Goal: Contribute content: Add original content to the website for others to see

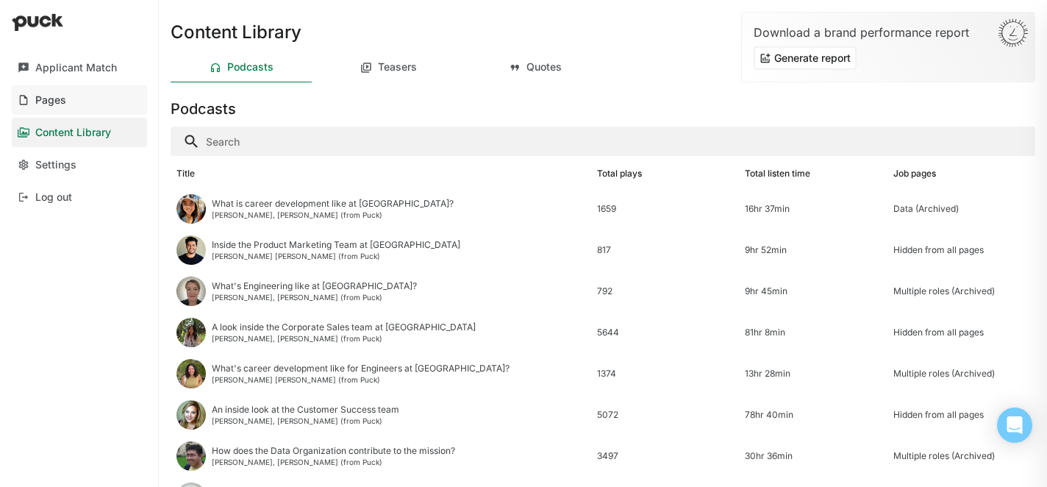
click at [79, 98] on link "Pages" at bounding box center [79, 99] width 135 height 29
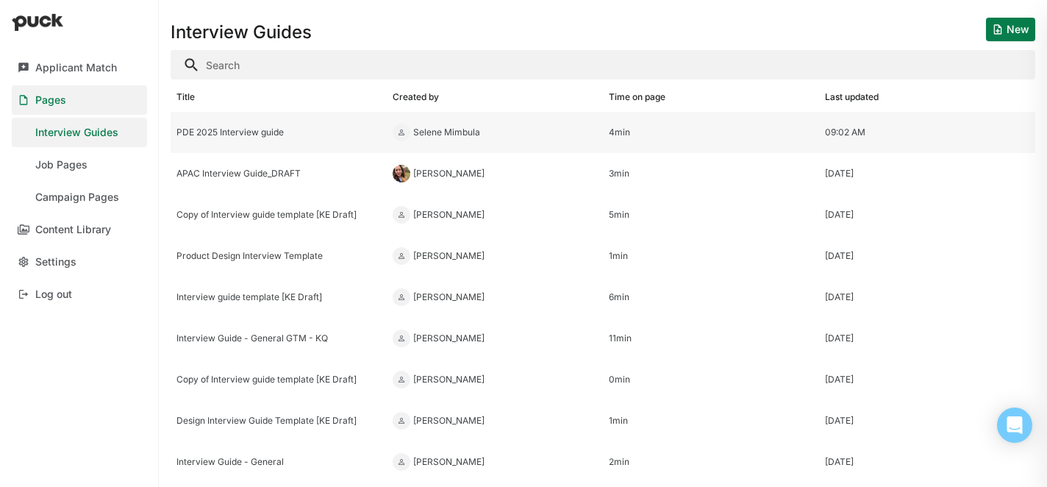
click at [237, 127] on div "PDE 2025 Interview guide" at bounding box center [278, 132] width 204 height 10
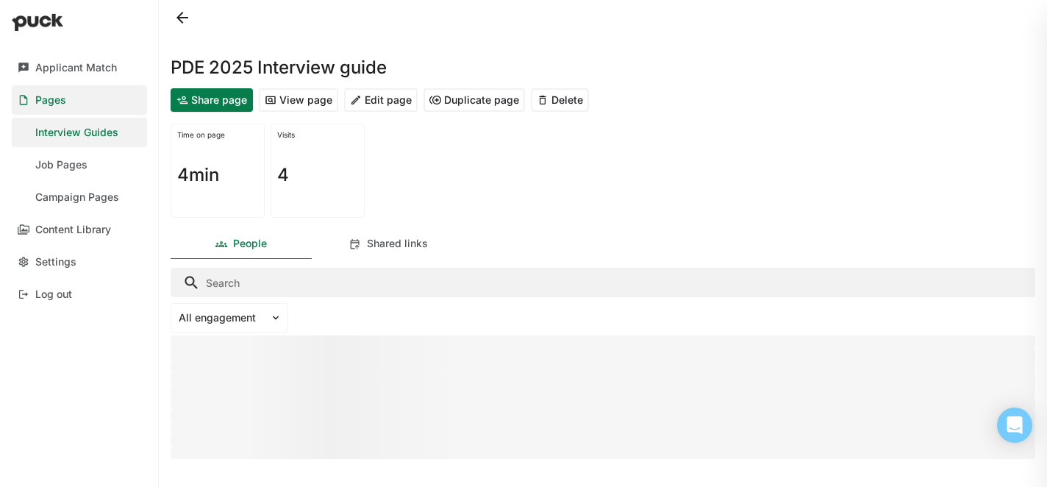
click at [377, 95] on button "Edit page" at bounding box center [380, 100] width 73 height 24
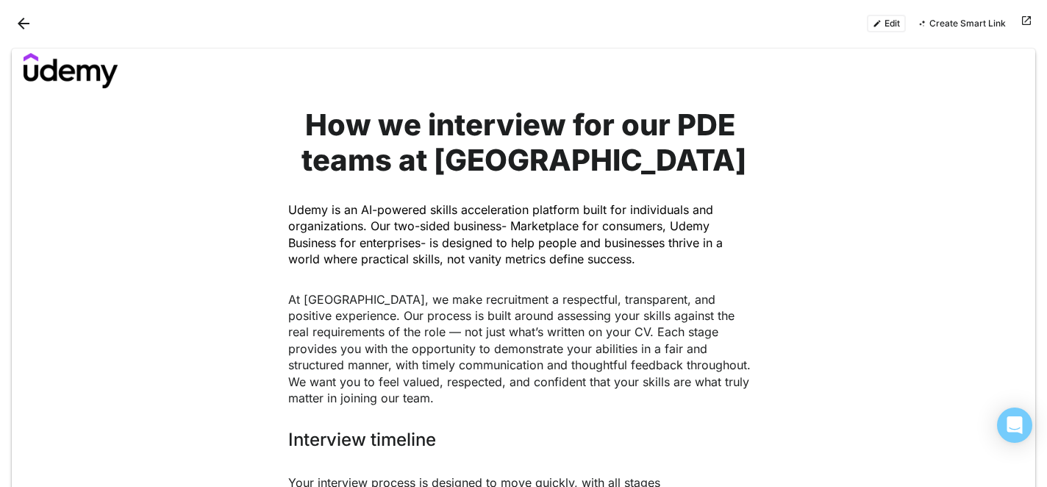
click at [888, 24] on button "Edit" at bounding box center [886, 24] width 39 height 18
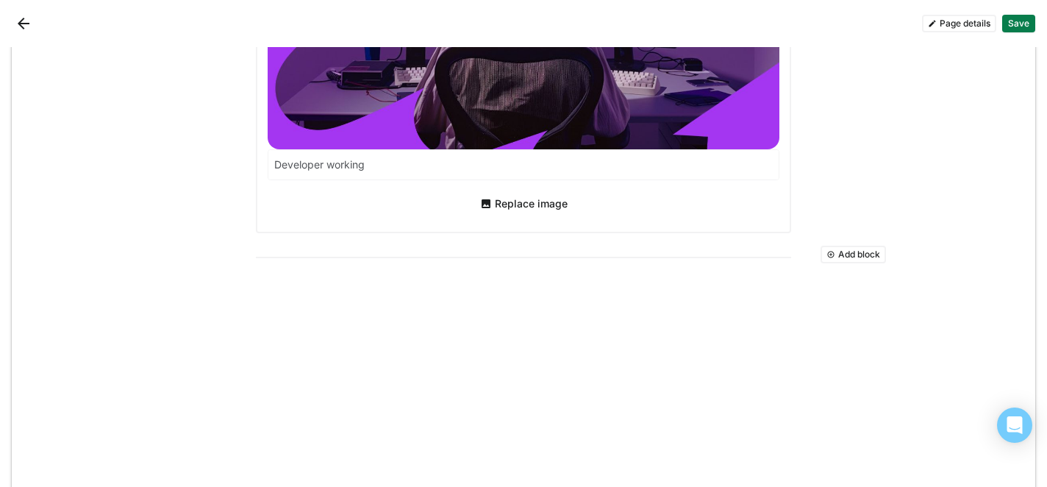
scroll to position [3466, 0]
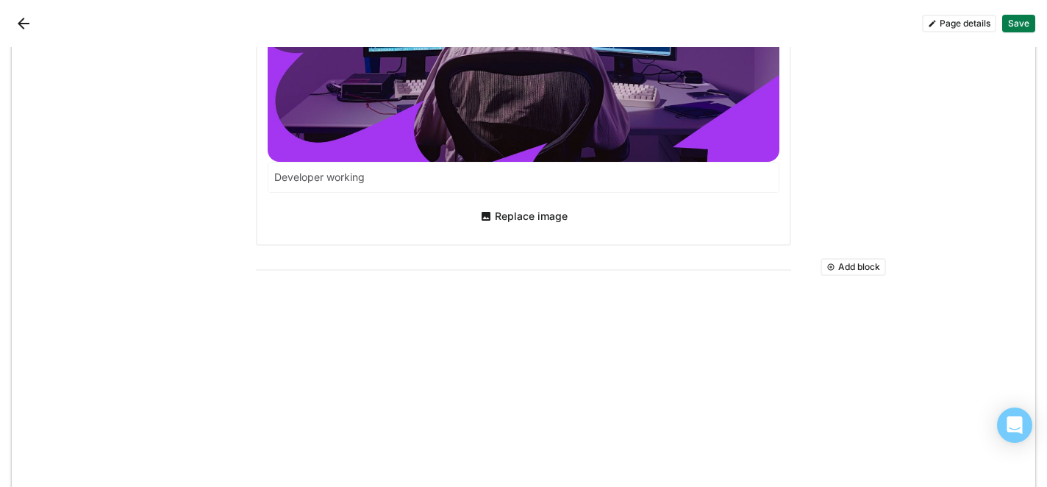
click at [843, 260] on button "Add block" at bounding box center [852, 267] width 65 height 18
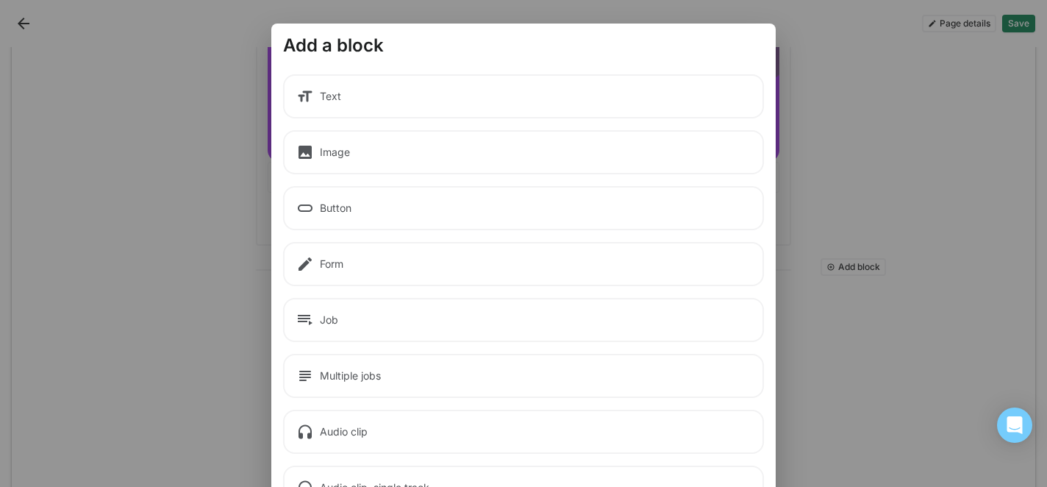
click at [401, 90] on div "Text" at bounding box center [523, 96] width 481 height 44
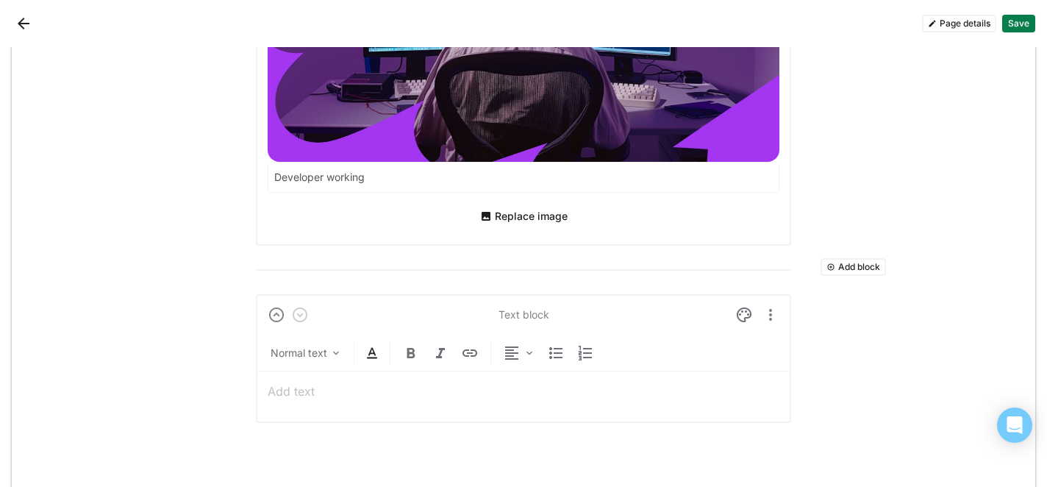
click at [290, 378] on div at bounding box center [524, 391] width 512 height 40
paste div "To enrich screen reader interactions, please activate Accessibility in Grammarl…"
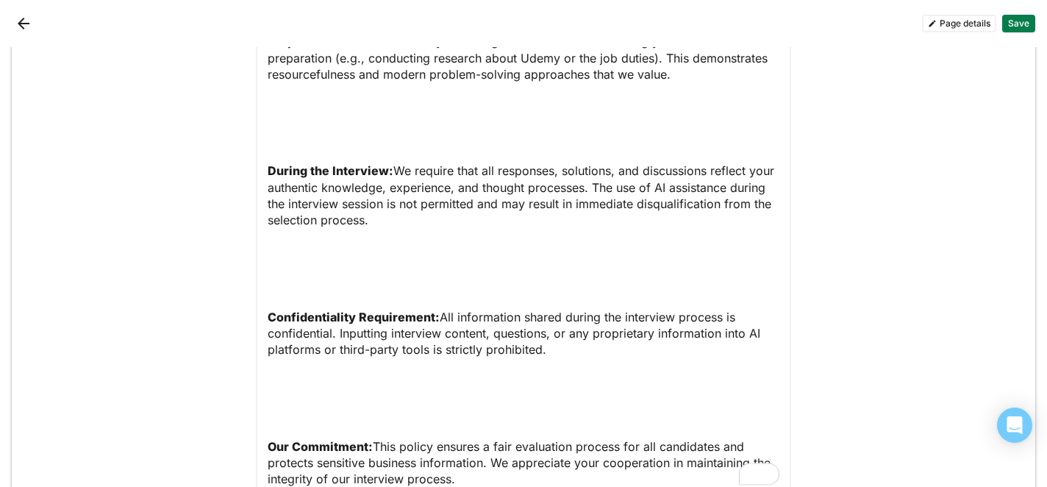
scroll to position [3912, 0]
click at [293, 270] on p "To enrich screen reader interactions, please activate Accessibility in Grammarl…" at bounding box center [524, 268] width 512 height 33
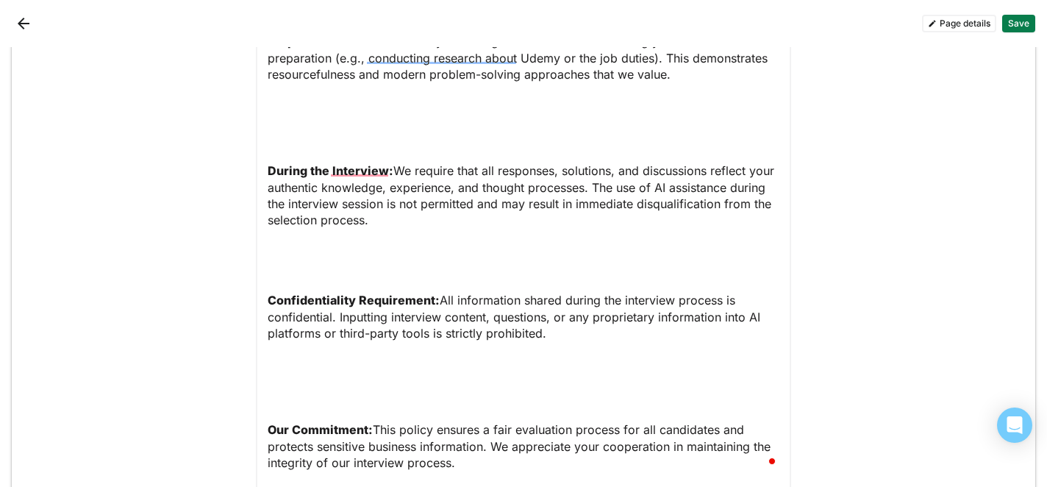
scroll to position [3919, 0]
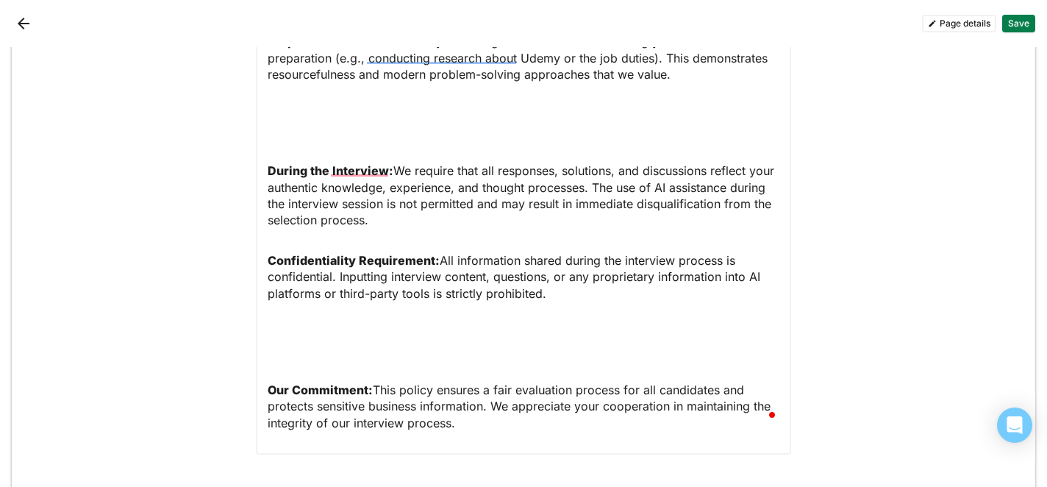
click at [298, 342] on p "To enrich screen reader interactions, please activate Accessibility in Grammarl…" at bounding box center [524, 341] width 512 height 33
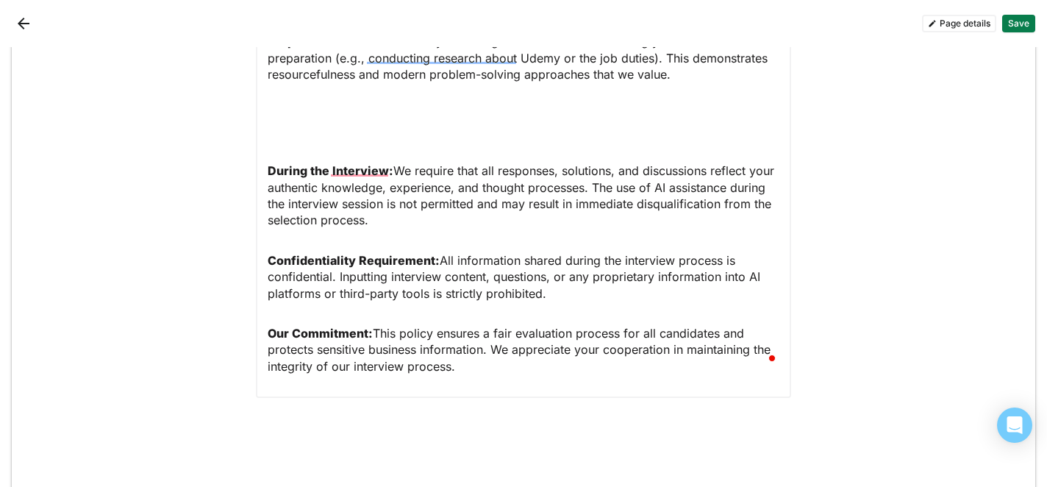
click at [281, 128] on p "To enrich screen reader interactions, please activate Accessibility in Grammarl…" at bounding box center [524, 122] width 512 height 33
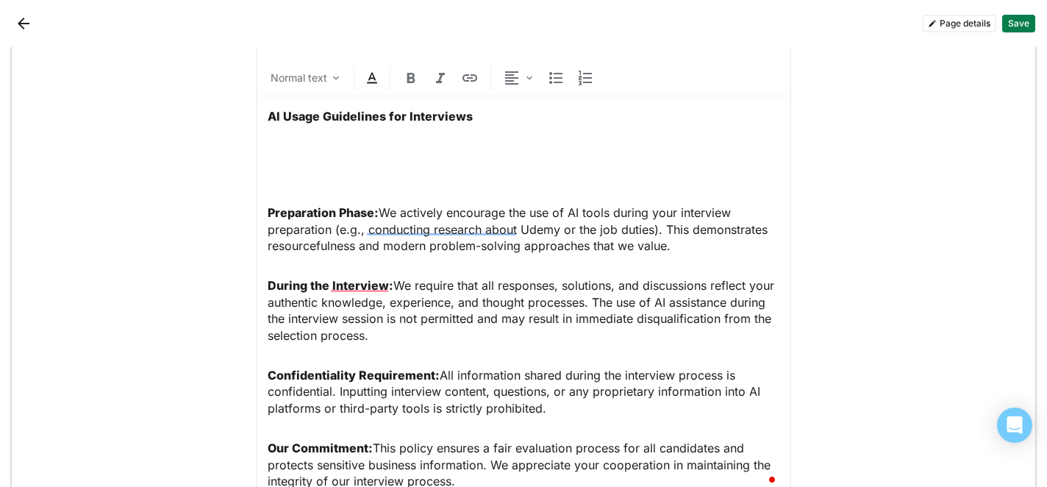
scroll to position [3645, 0]
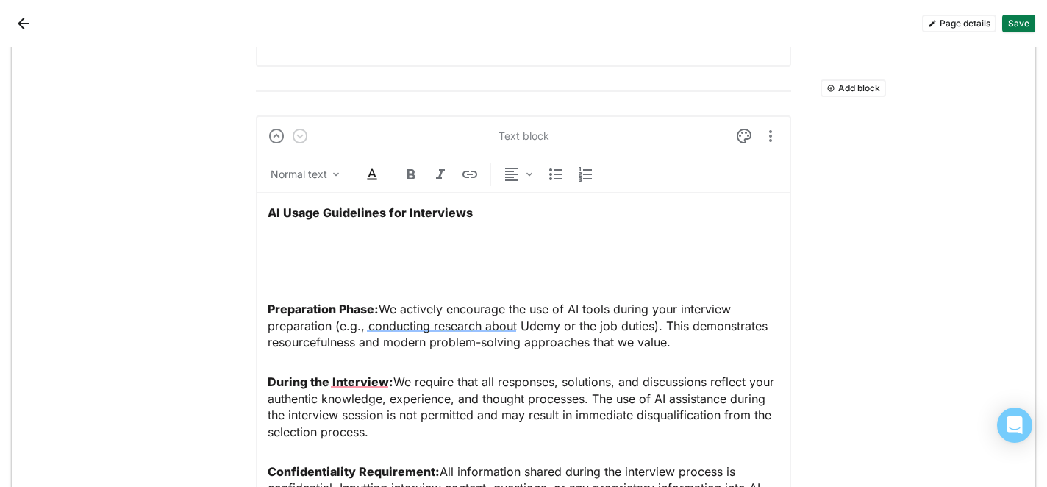
click at [276, 268] on p "To enrich screen reader interactions, please activate Accessibility in Grammarl…" at bounding box center [524, 260] width 512 height 33
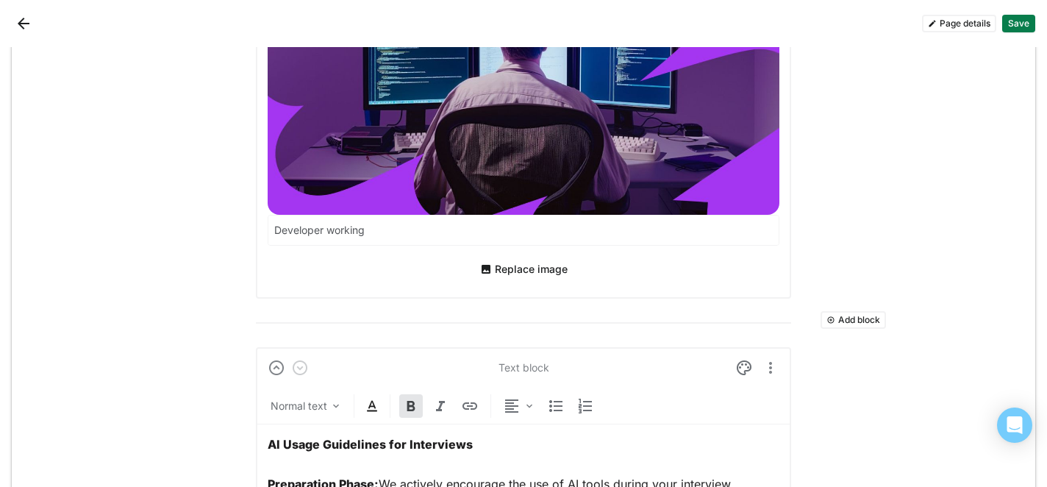
scroll to position [0, 0]
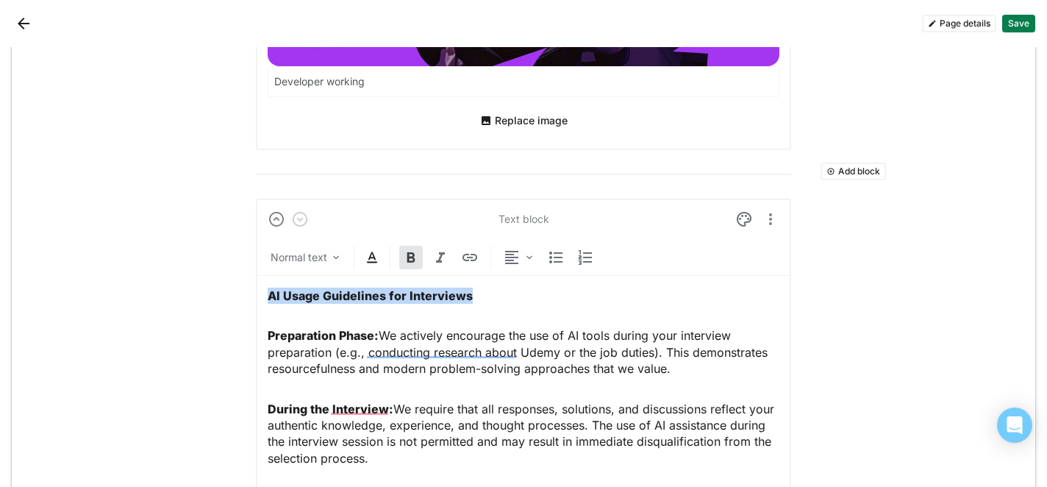
drag, startPoint x: 487, startPoint y: 295, endPoint x: 246, endPoint y: 295, distance: 240.3
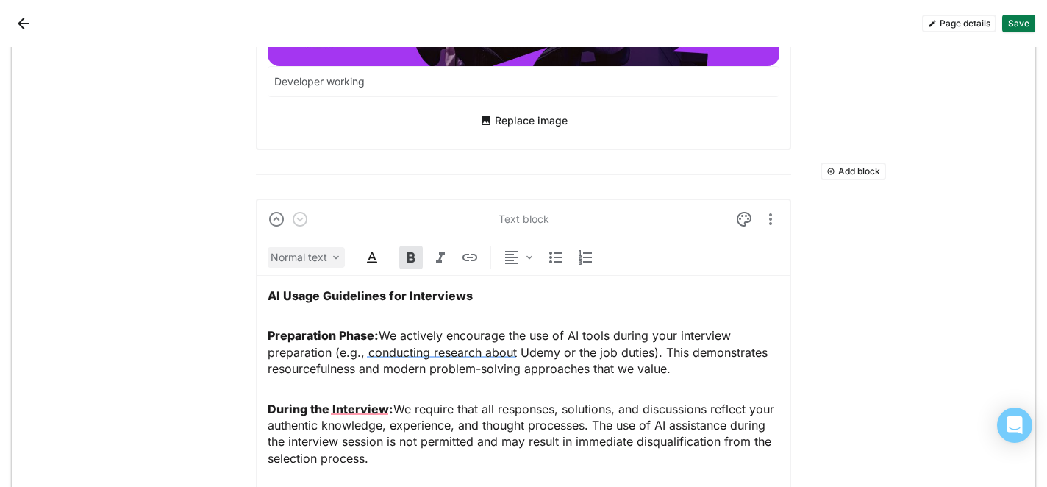
click at [287, 261] on div "Normal text" at bounding box center [298, 257] width 57 height 15
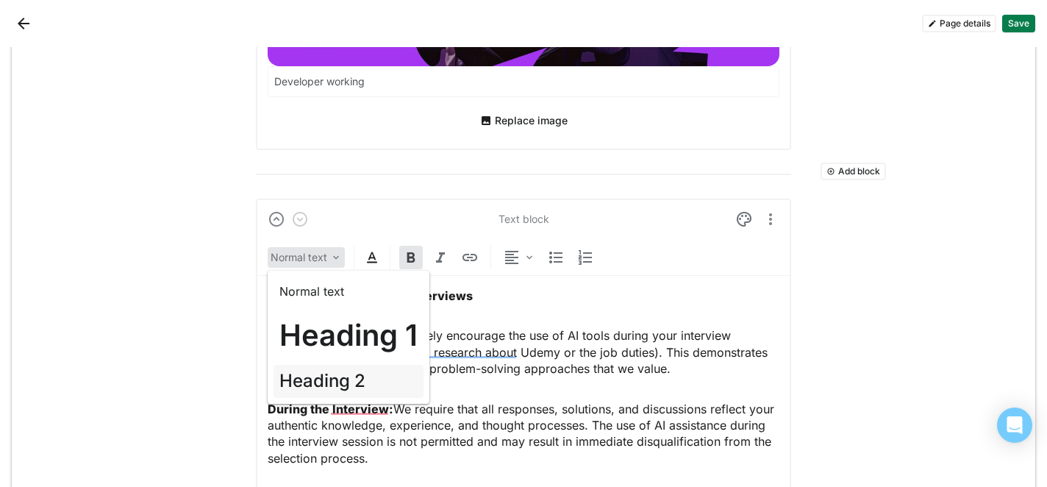
click at [315, 385] on h2 "Heading 2" at bounding box center [322, 380] width 86 height 21
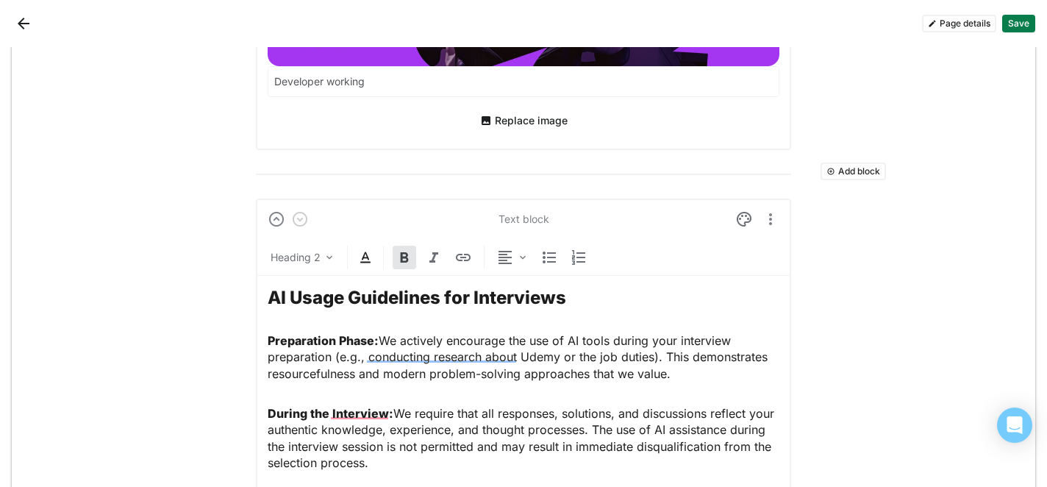
click at [326, 315] on div "AI Usage Guidelines for Interviews Preparation Phase: We actively encourage the…" at bounding box center [524, 452] width 512 height 353
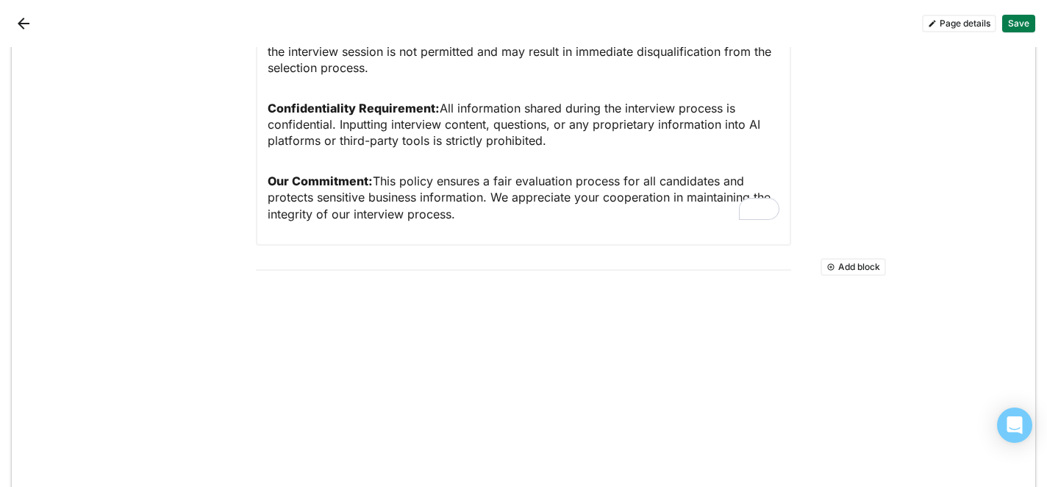
click at [1018, 24] on button "Save" at bounding box center [1018, 24] width 33 height 18
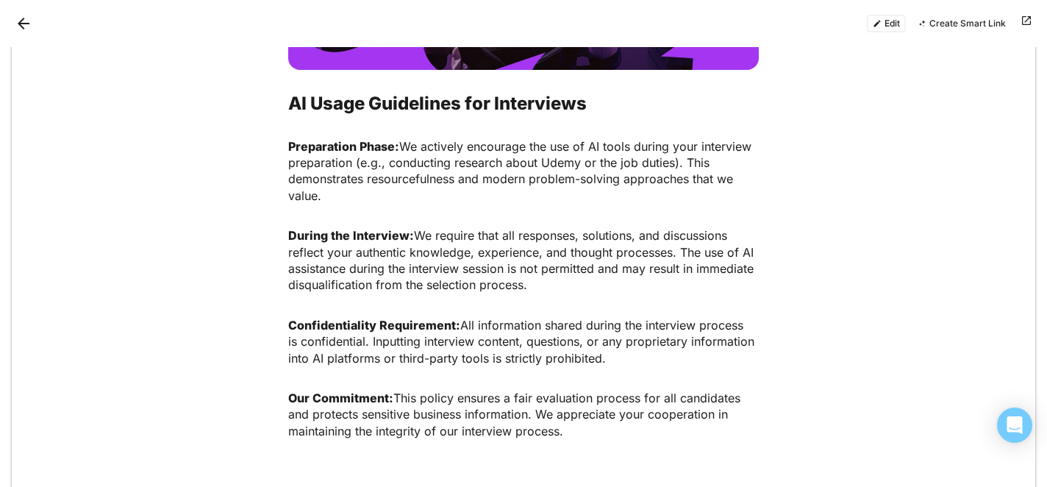
click at [943, 27] on button "Create Smart Link" at bounding box center [961, 24] width 100 height 18
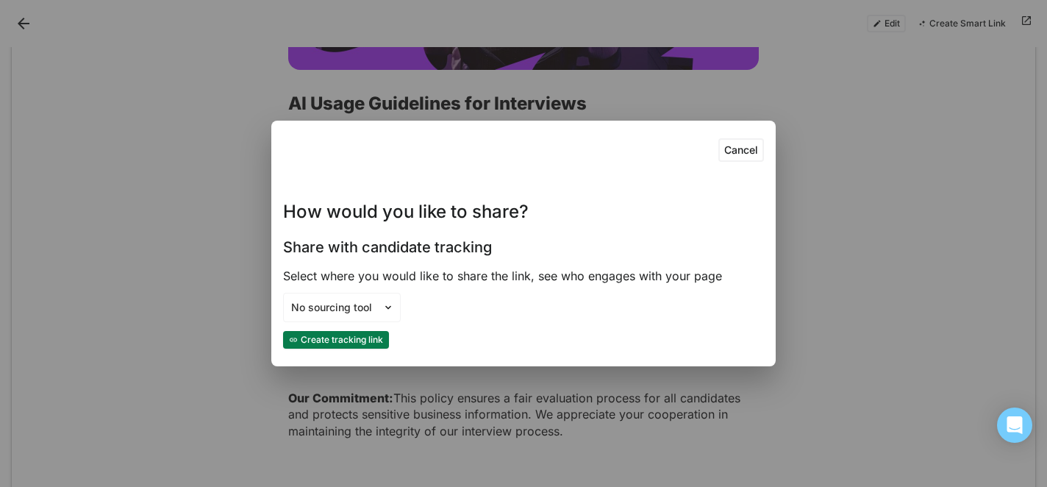
click at [747, 145] on button "Cancel" at bounding box center [741, 150] width 46 height 24
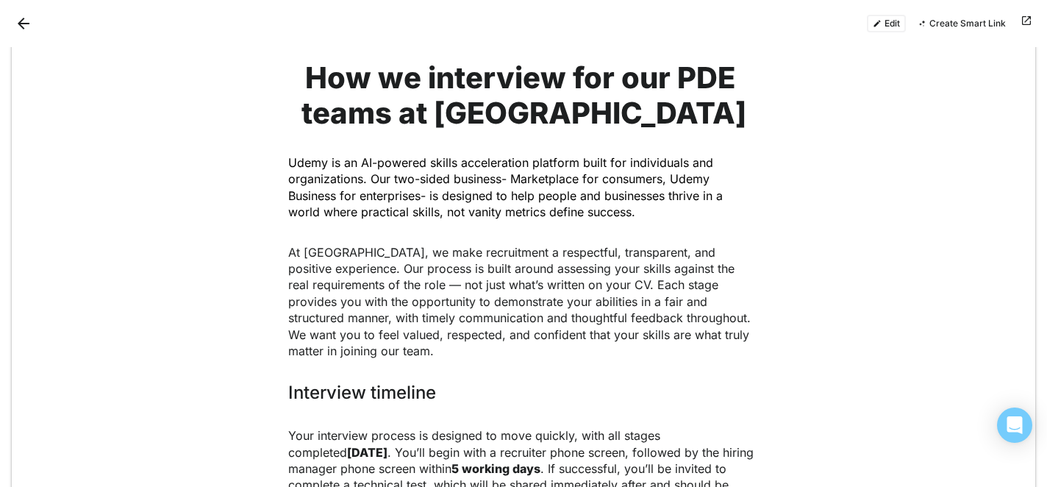
click at [761, 341] on div "How we interview for our PDE teams at [GEOGRAPHIC_DATA] Udemy is an AI-powered …" at bounding box center [523, 209] width 494 height 298
click at [867, 134] on div "How we interview for our PDE teams at [GEOGRAPHIC_DATA] Udemy is an AI-powered …" at bounding box center [523, 210] width 1023 height 322
click at [878, 21] on button "Edit" at bounding box center [886, 24] width 39 height 18
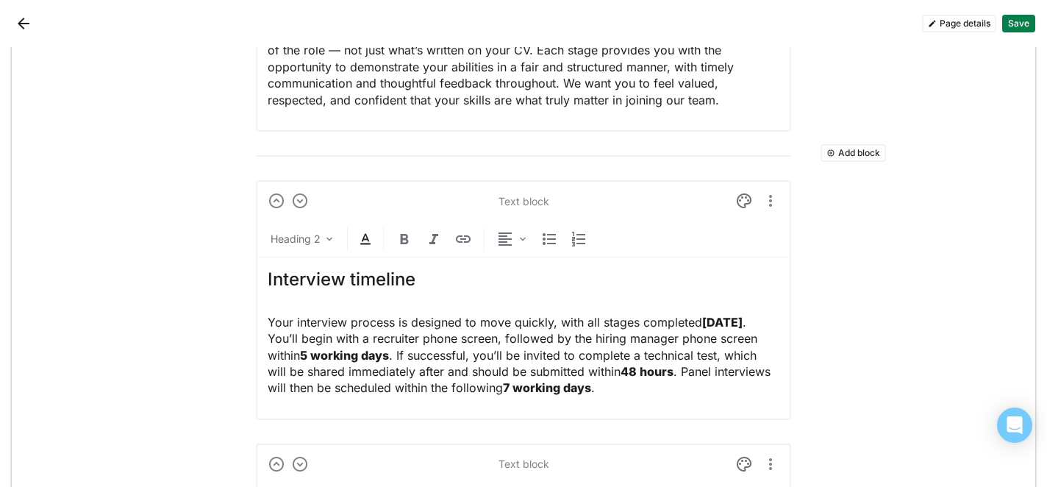
click at [845, 149] on button "Add block" at bounding box center [852, 153] width 65 height 18
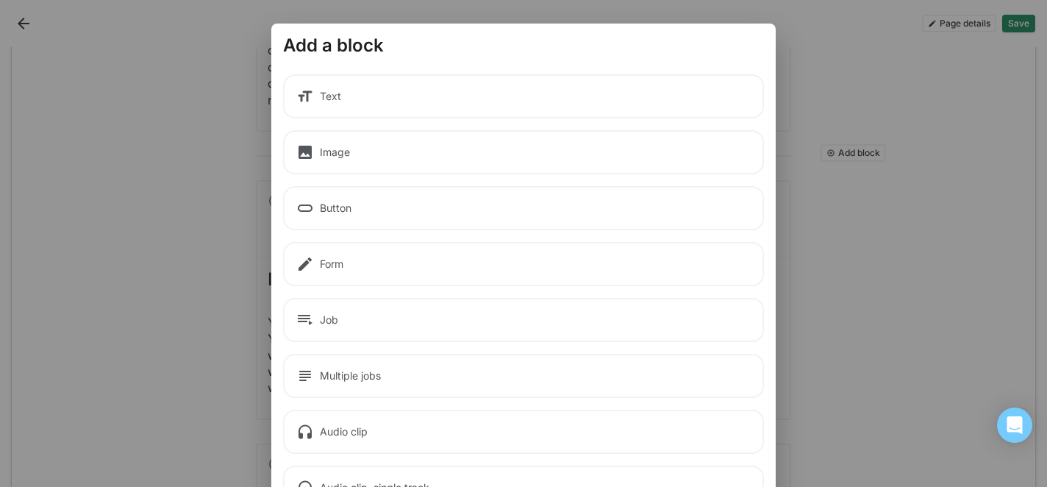
click at [490, 143] on div "Image" at bounding box center [523, 152] width 481 height 44
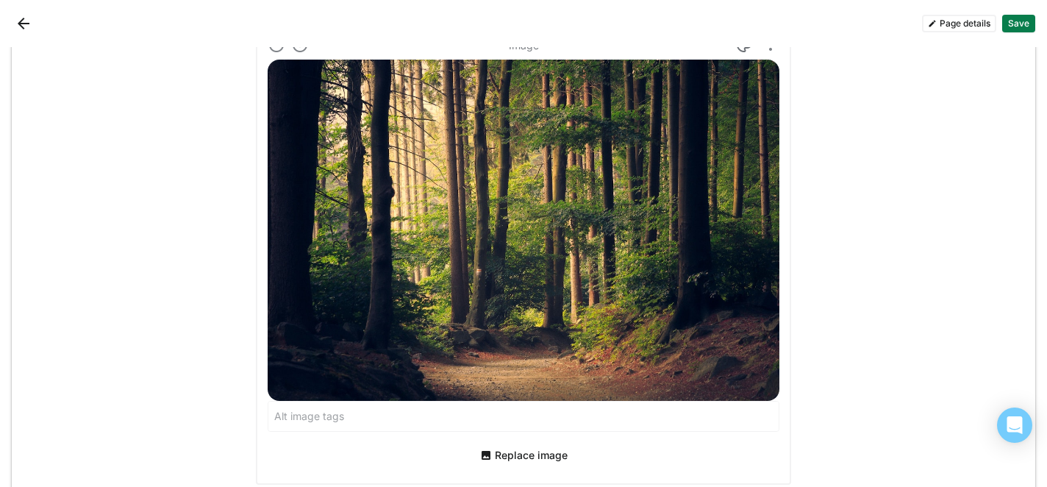
scroll to position [547, 0]
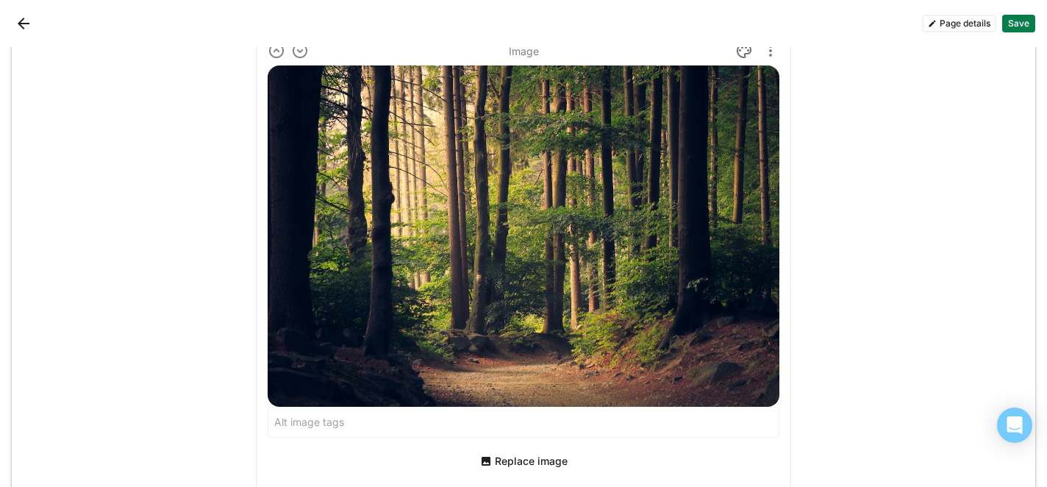
click at [503, 465] on button "Replace image" at bounding box center [523, 461] width 99 height 24
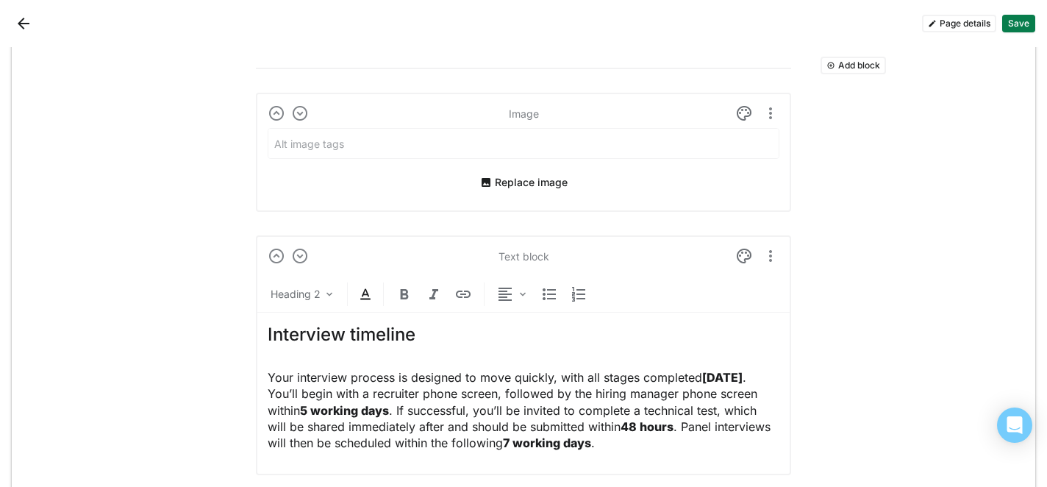
scroll to position [484, 0]
click at [503, 182] on button "Replace image" at bounding box center [523, 183] width 99 height 24
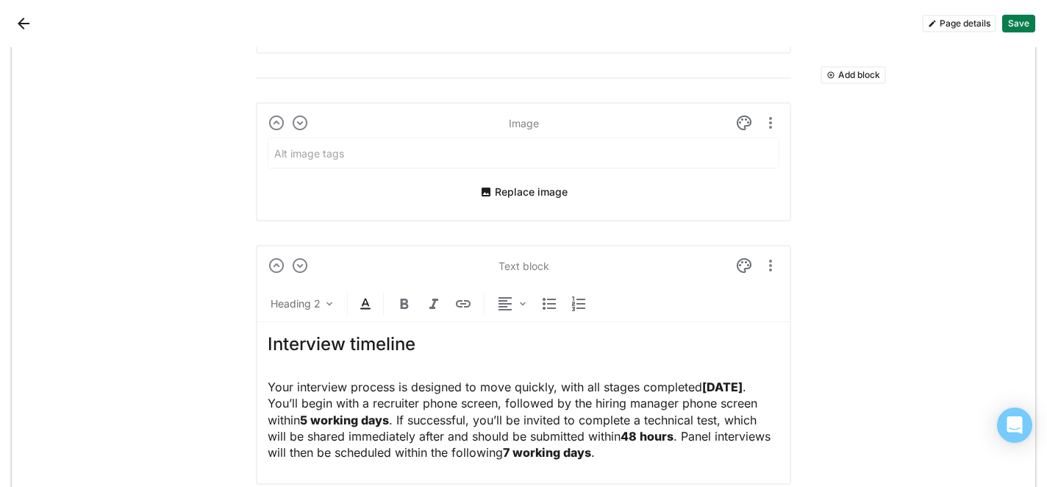
scroll to position [469, 0]
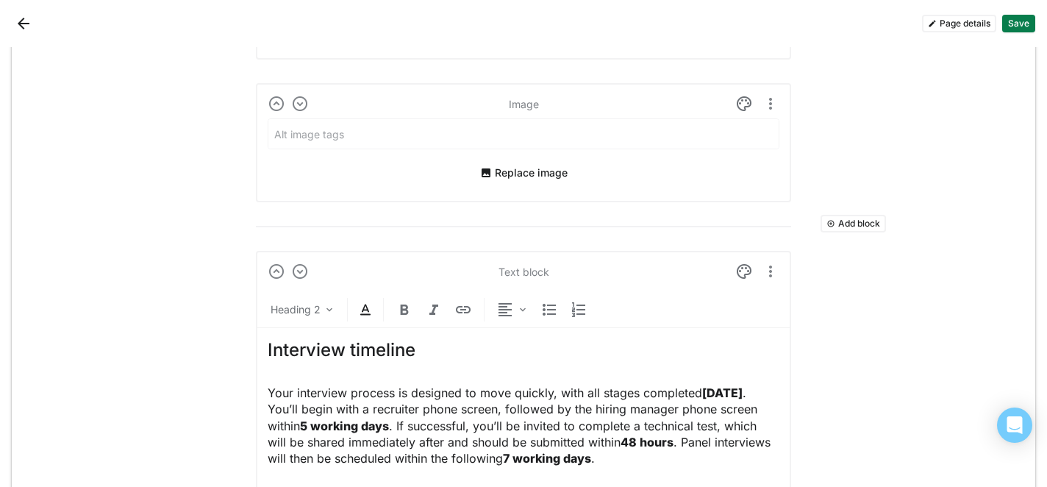
click at [1012, 19] on button "Save" at bounding box center [1018, 24] width 33 height 18
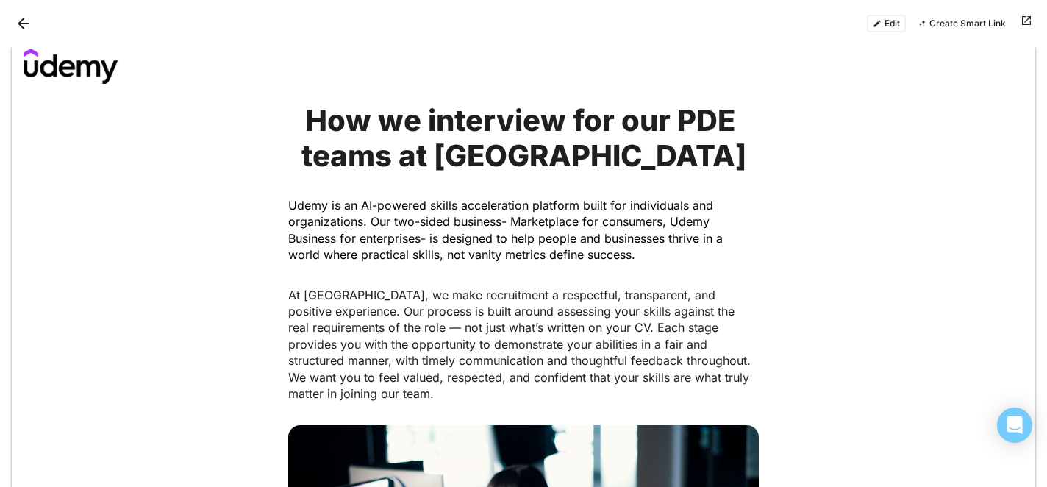
scroll to position [140, 0]
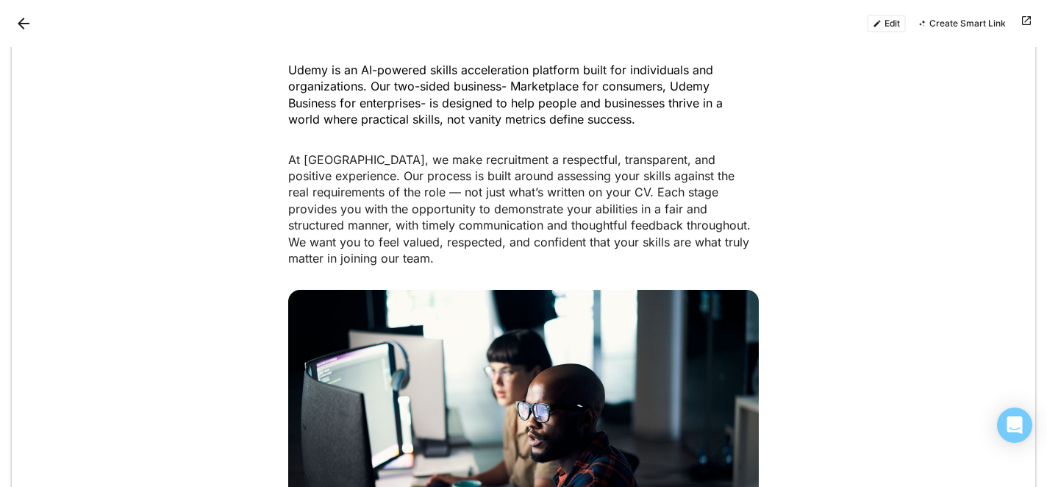
click at [879, 13] on div "Edit Create Smart Link" at bounding box center [523, 23] width 1047 height 47
click at [880, 18] on button "Edit" at bounding box center [886, 24] width 39 height 18
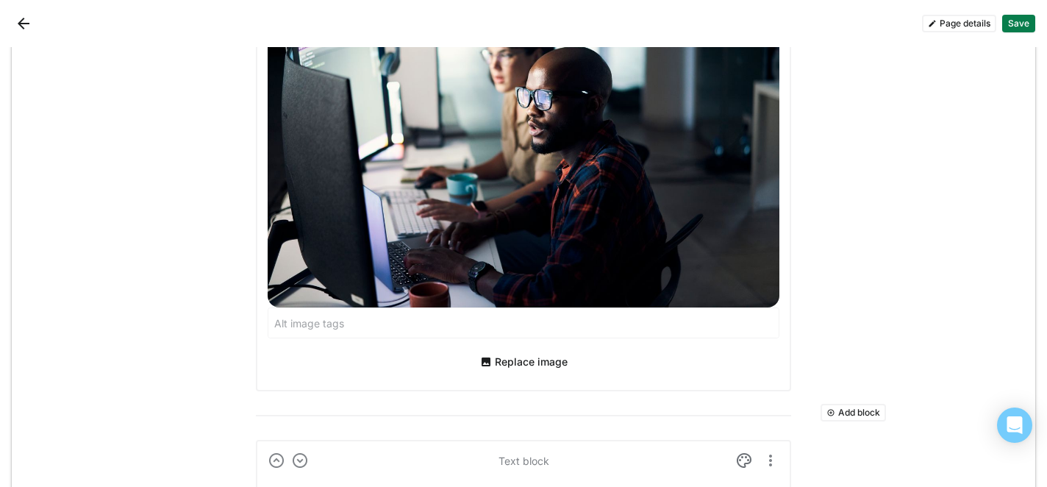
scroll to position [700, 0]
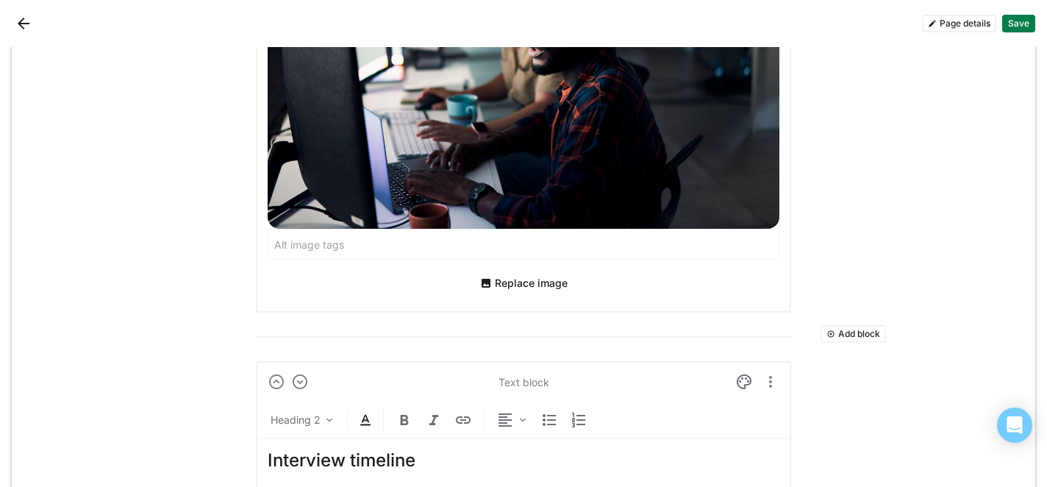
click at [1017, 24] on button "Save" at bounding box center [1018, 24] width 33 height 18
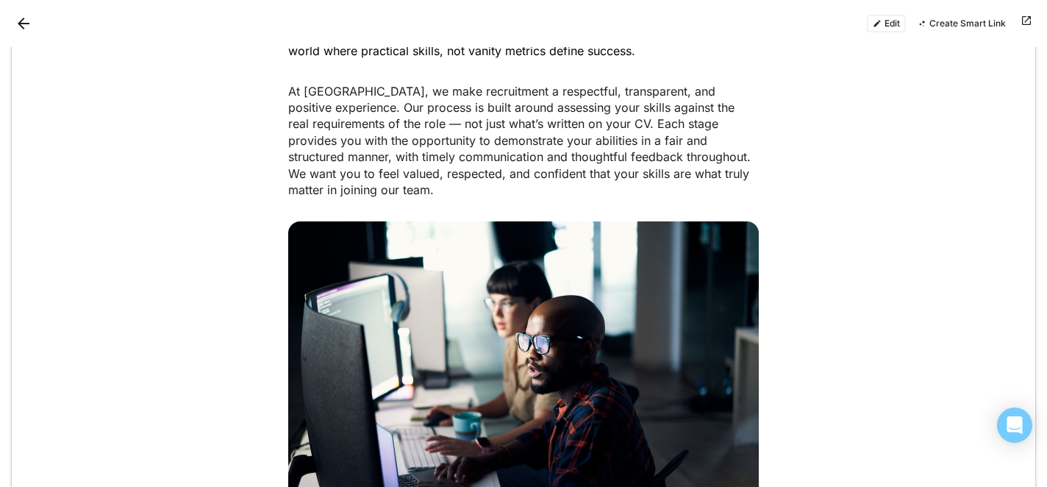
scroll to position [284, 0]
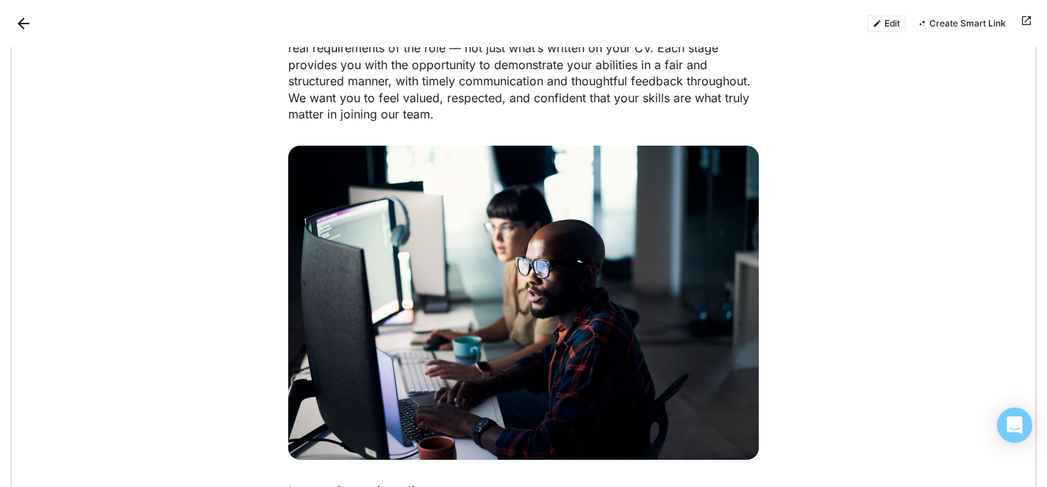
click at [26, 18] on button "Back" at bounding box center [24, 24] width 24 height 24
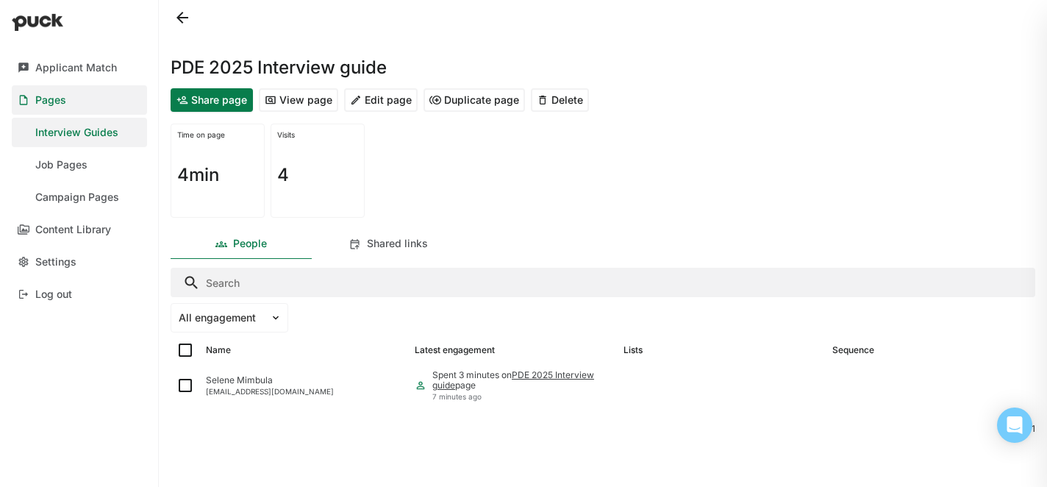
click at [201, 95] on button "Share page" at bounding box center [212, 100] width 82 height 24
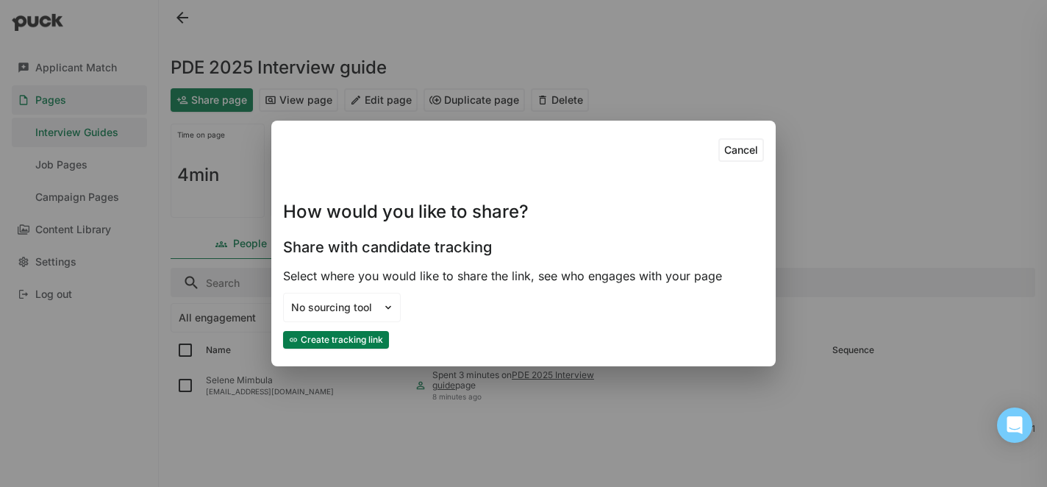
click at [298, 94] on div "Cancel How would you like to share? Share with candidate tracking Select where …" at bounding box center [523, 243] width 1047 height 487
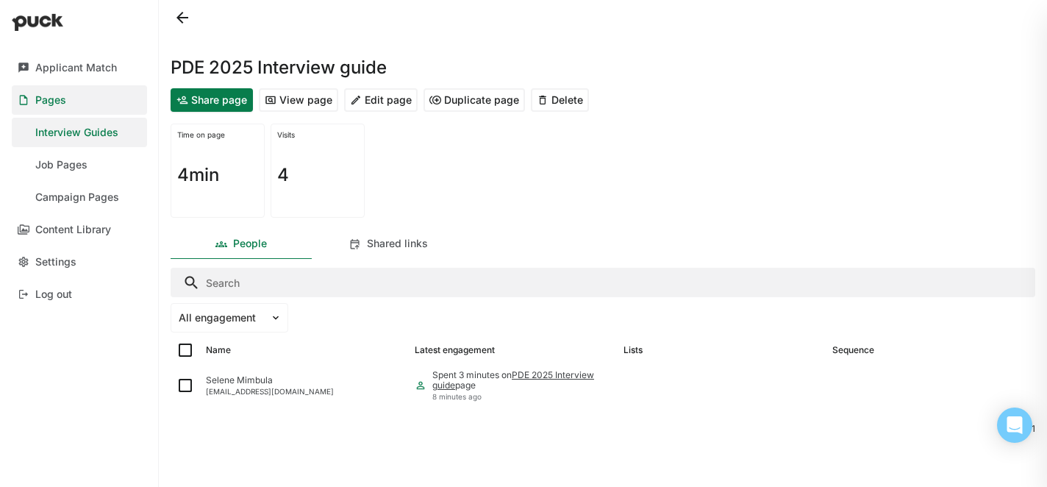
click at [298, 99] on button "View page" at bounding box center [298, 100] width 79 height 24
click at [362, 104] on button "Edit page" at bounding box center [380, 100] width 73 height 24
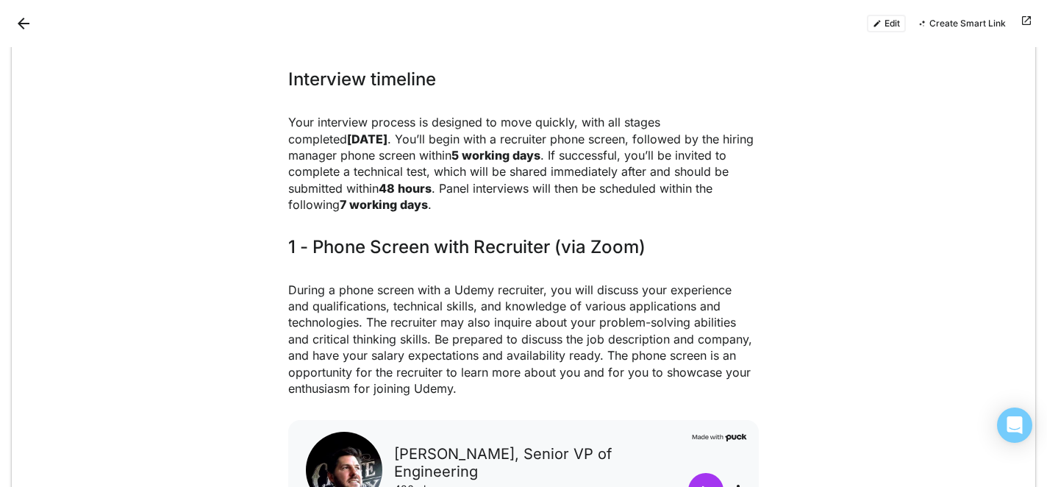
scroll to position [603, 0]
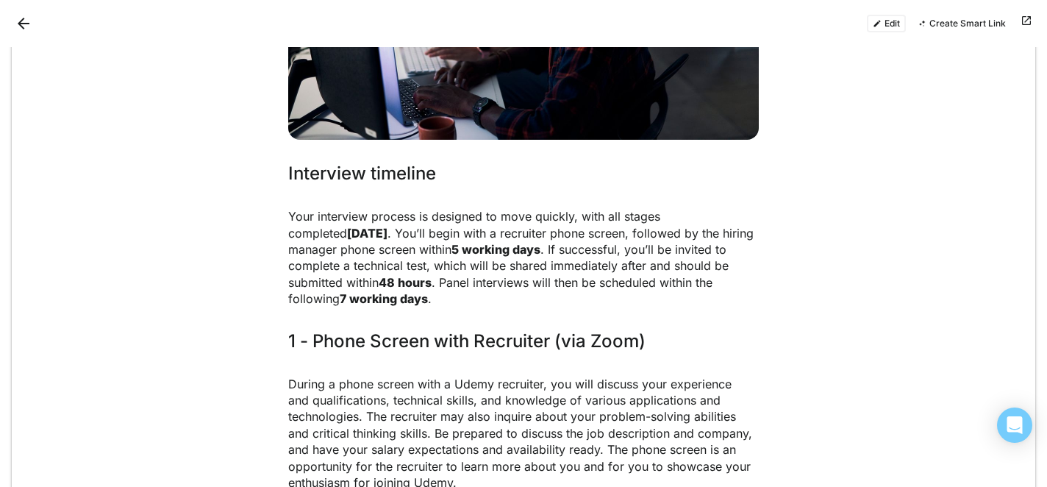
click at [631, 223] on p "Your interview process is designed to move quickly, with all stages completed […" at bounding box center [523, 257] width 470 height 98
click at [888, 20] on button "Edit" at bounding box center [886, 24] width 39 height 18
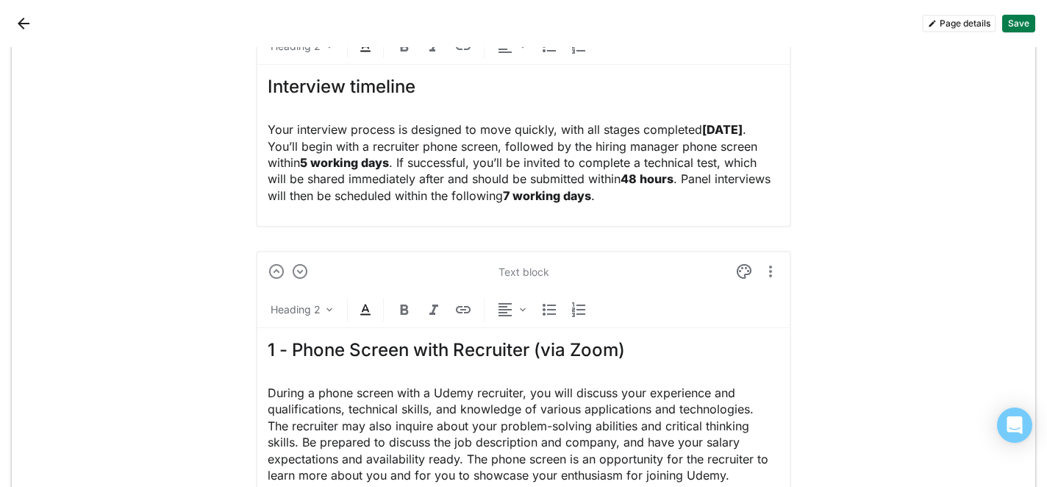
scroll to position [1044, 0]
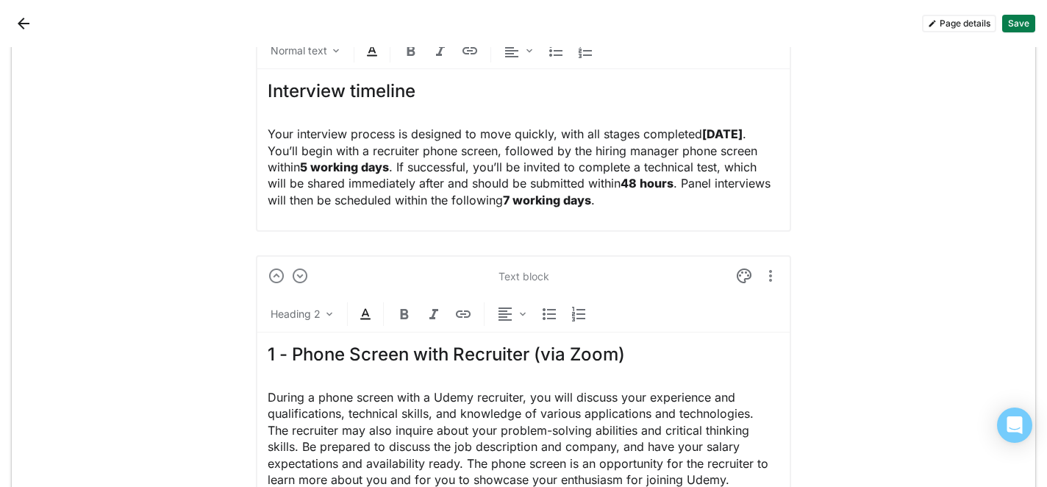
click at [643, 134] on p "Your interview process is designed to move quickly, with all stages completed […" at bounding box center [524, 167] width 512 height 82
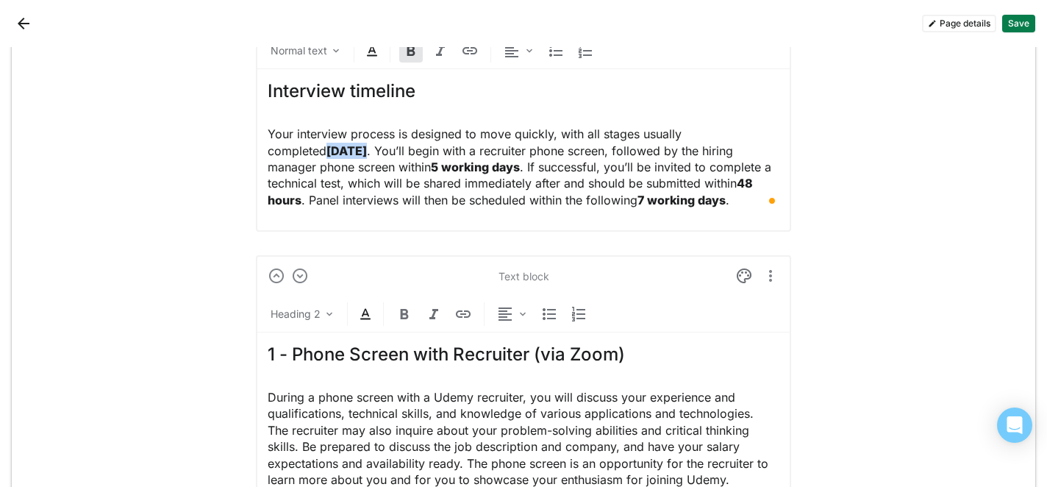
drag, startPoint x: 304, startPoint y: 152, endPoint x: 267, endPoint y: 151, distance: 36.8
click at [267, 151] on div "Text block Normal text Interview timeline Your interview process is designed to…" at bounding box center [523, 112] width 535 height 240
click at [410, 58] on img at bounding box center [411, 51] width 18 height 18
click at [434, 162] on p "Your interview process is designed to move quickly, with all stages usually com…" at bounding box center [524, 167] width 512 height 82
click at [611, 148] on p "Your interview process is designed to move quickly, with all stages usually com…" at bounding box center [524, 167] width 512 height 82
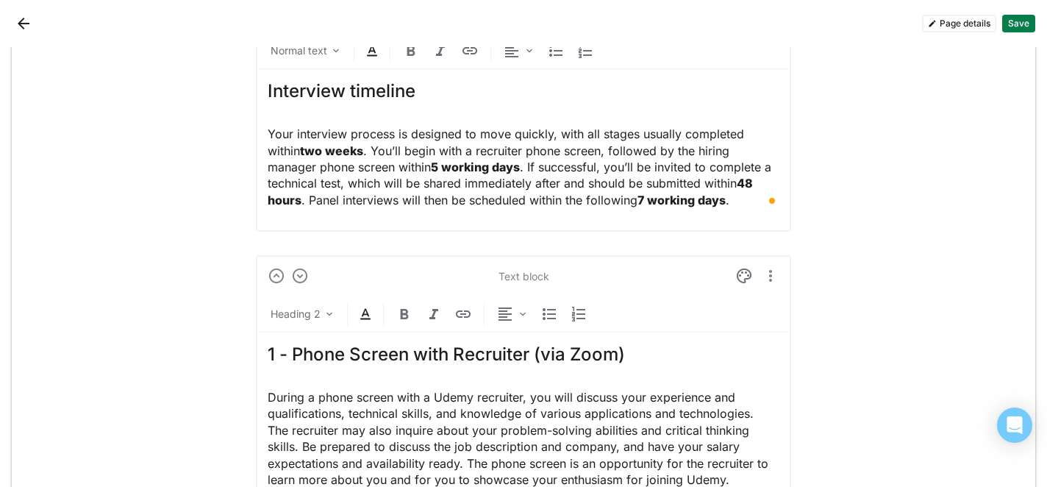
click at [605, 152] on p "Your interview process is designed to move quickly, with all stages usually com…" at bounding box center [524, 167] width 512 height 82
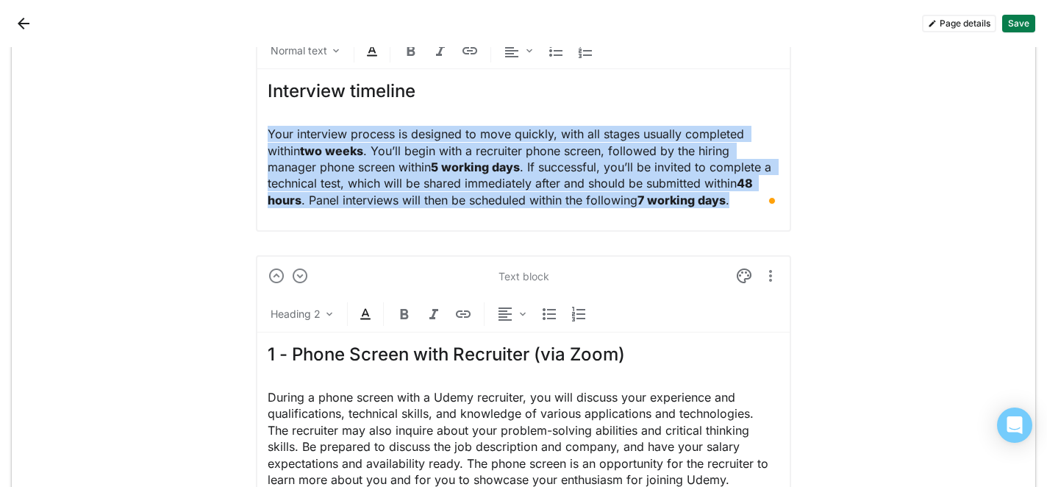
drag, startPoint x: 742, startPoint y: 204, endPoint x: 262, endPoint y: 132, distance: 485.2
click at [262, 132] on div "Text block Normal text Interview timeline Your interview process is designed to…" at bounding box center [523, 112] width 535 height 240
copy p "Your interview process is designed to move quickly, with all stages usually com…"
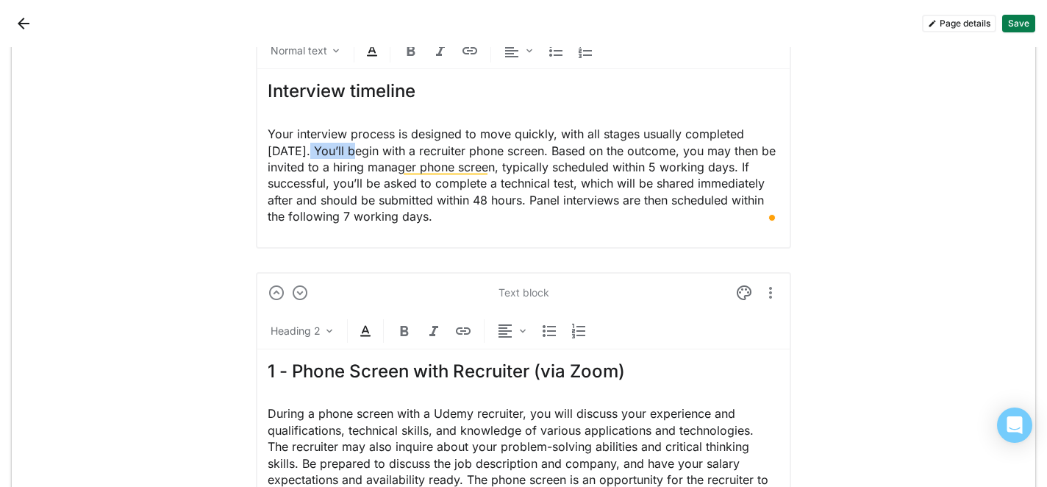
drag, startPoint x: 304, startPoint y: 149, endPoint x: 365, endPoint y: 149, distance: 60.3
click at [365, 149] on p "Your interview process is designed to move quickly, with all stages usually com…" at bounding box center [524, 175] width 512 height 98
click at [409, 49] on img at bounding box center [411, 51] width 18 height 18
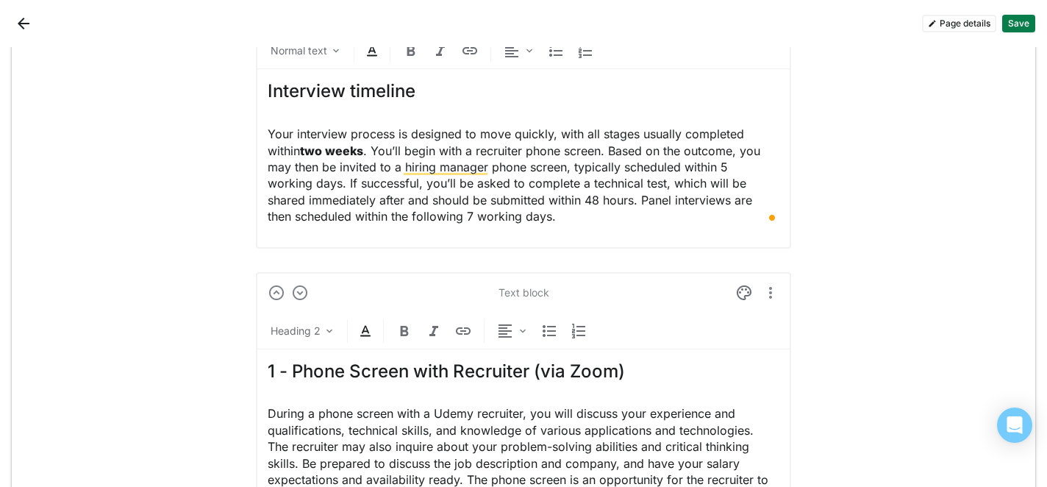
click at [429, 156] on p "Your interview process is designed to move quickly, with all stages usually com…" at bounding box center [524, 175] width 512 height 98
click at [727, 165] on p "Your interview process is designed to move quickly, with all stages usually com…" at bounding box center [524, 175] width 512 height 98
click at [413, 52] on img at bounding box center [411, 51] width 18 height 18
drag, startPoint x: 268, startPoint y: 183, endPoint x: 340, endPoint y: 182, distance: 71.3
click at [340, 182] on p "Your interview process is designed to move quickly, with all stages usually com…" at bounding box center [524, 175] width 512 height 98
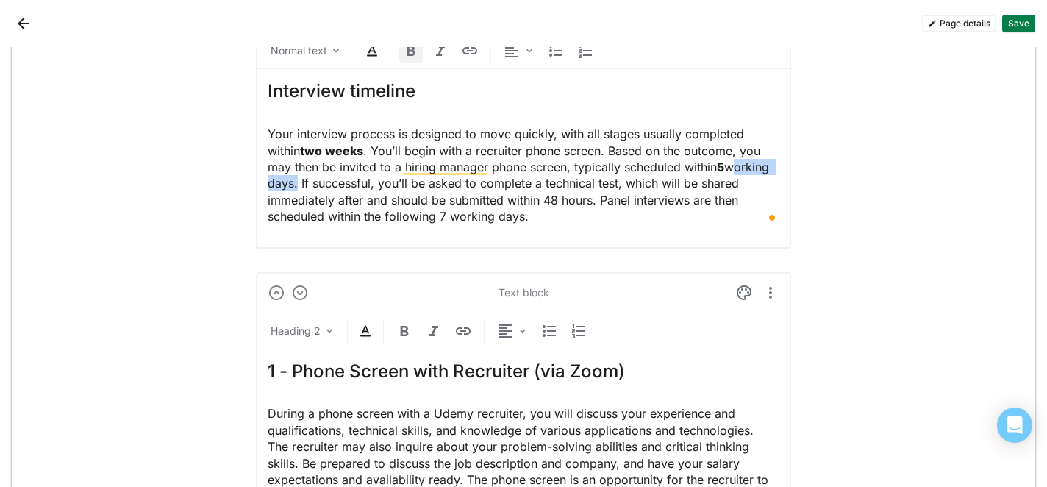
click at [409, 51] on img at bounding box center [411, 51] width 18 height 18
click at [436, 192] on p "Your interview process is designed to move quickly, with all stages usually com…" at bounding box center [524, 175] width 512 height 98
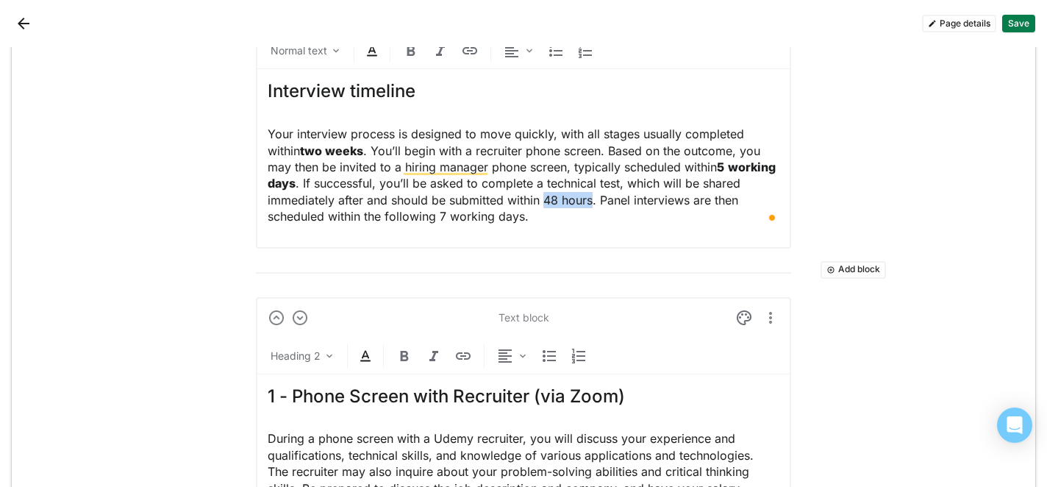
drag, startPoint x: 587, startPoint y: 199, endPoint x: 632, endPoint y: 200, distance: 44.8
click at [632, 200] on p "Your interview process is designed to move quickly, with all stages usually com…" at bounding box center [524, 175] width 512 height 98
click at [417, 48] on img at bounding box center [411, 51] width 18 height 18
click at [478, 205] on p "Your interview process is designed to move quickly, with all stages usually com…" at bounding box center [524, 175] width 512 height 98
drag, startPoint x: 467, startPoint y: 216, endPoint x: 550, endPoint y: 214, distance: 83.1
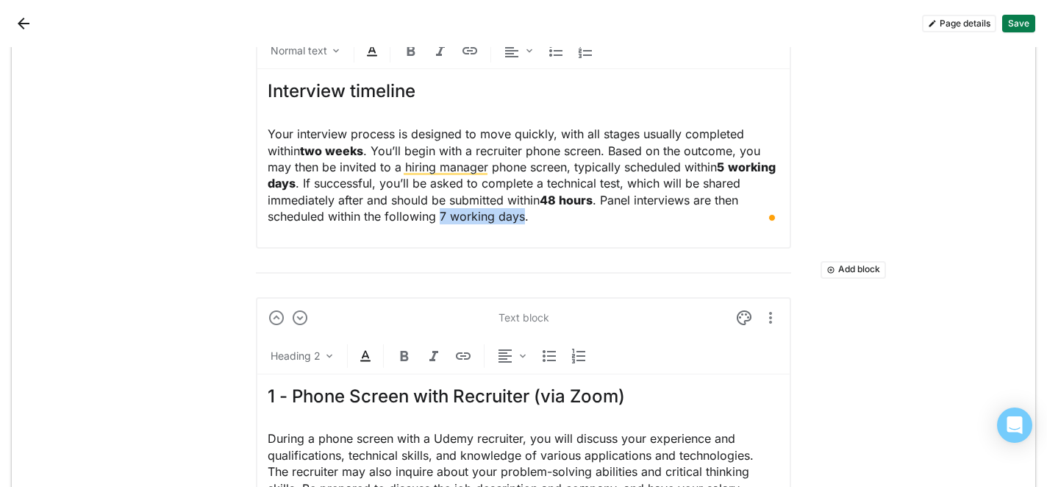
click at [550, 214] on p "Your interview process is designed to move quickly, with all stages usually com…" at bounding box center [524, 175] width 512 height 98
click at [410, 54] on img at bounding box center [411, 51] width 18 height 18
click at [630, 215] on p "Your interview process is designed to move quickly, with all stages usually com…" at bounding box center [524, 175] width 512 height 98
click at [1019, 17] on button "Save" at bounding box center [1018, 24] width 33 height 18
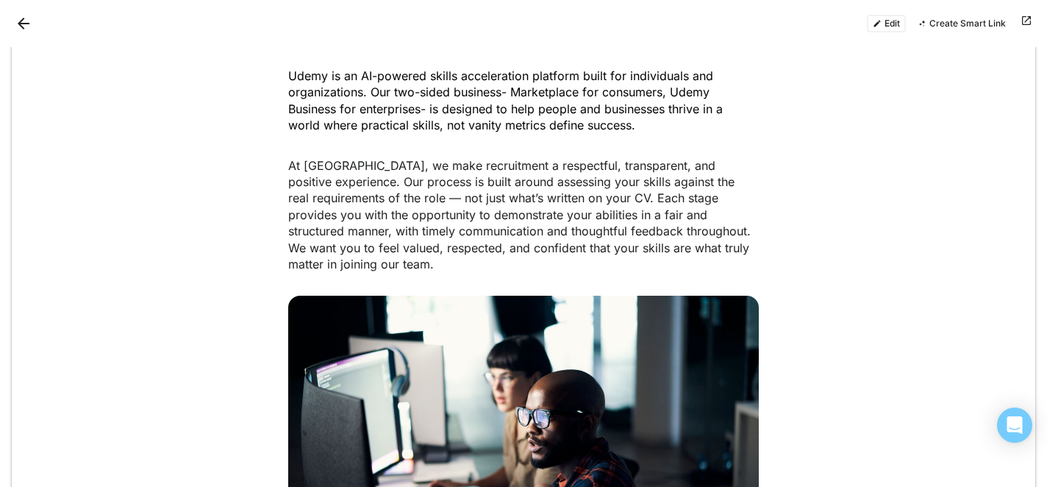
scroll to position [0, 0]
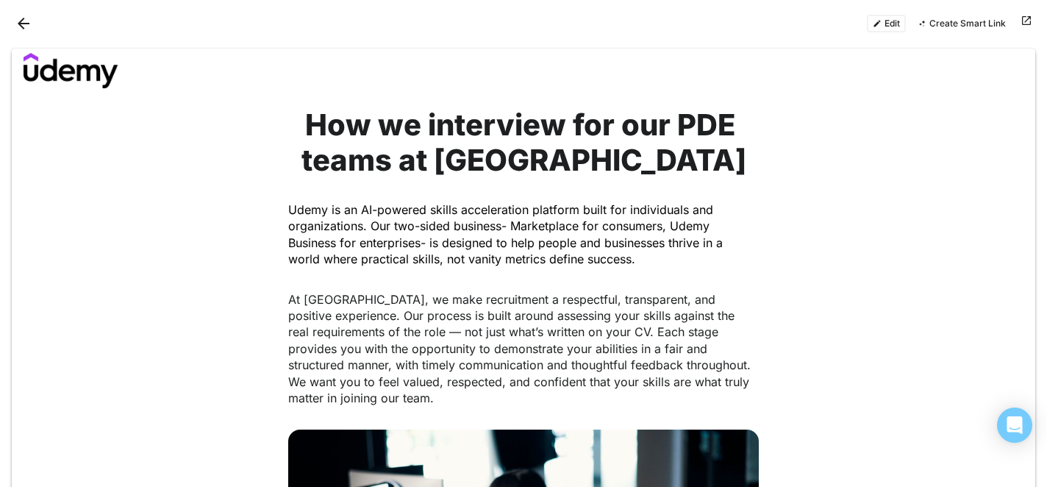
click at [847, 236] on div "How we interview for our PDE teams at [GEOGRAPHIC_DATA] Udemy is an AI-powered …" at bounding box center [523, 257] width 1023 height 322
click at [1025, 18] on button at bounding box center [1026, 24] width 18 height 18
